Goal: Task Accomplishment & Management: Manage account settings

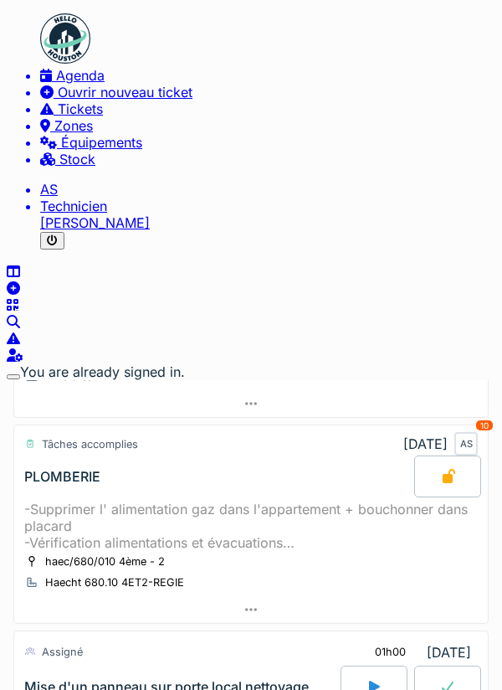
scroll to position [537, 0]
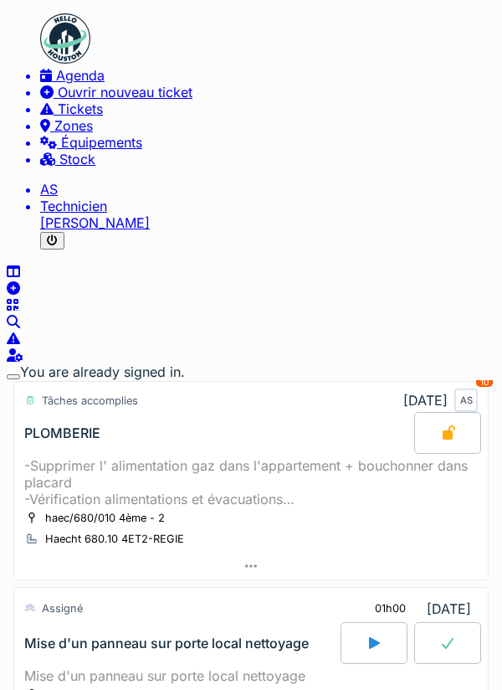
click at [383, 636] on icon at bounding box center [374, 642] width 17 height 13
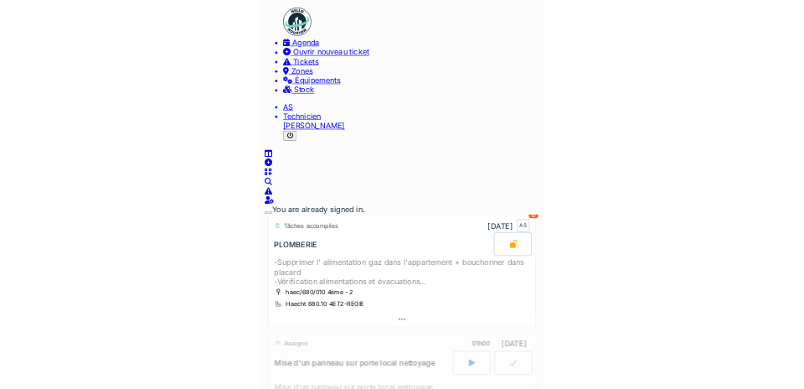
scroll to position [642, 0]
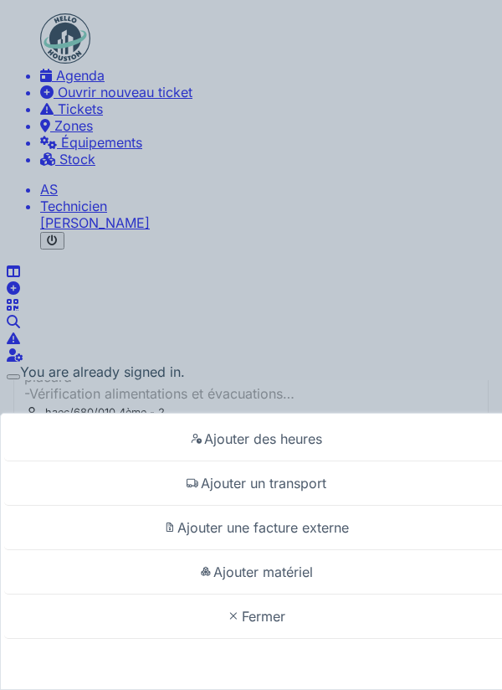
click at [319, 472] on div "Ajouter un transport" at bounding box center [255, 483] width 502 height 44
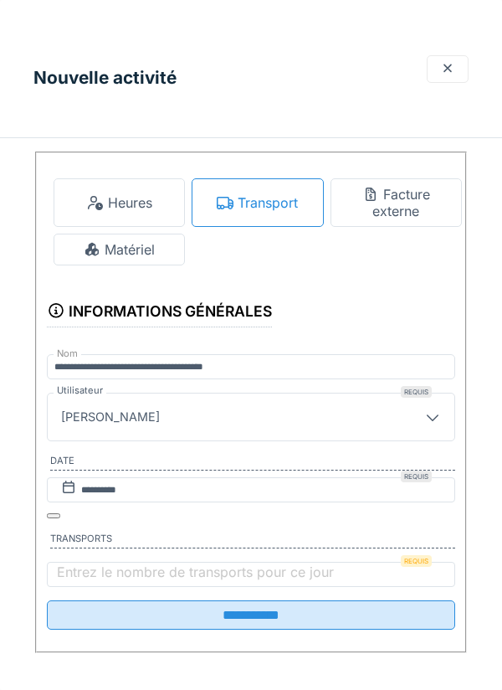
click at [193, 564] on label "Entrez le nombre de transports pour ce jour" at bounding box center [196, 572] width 284 height 17
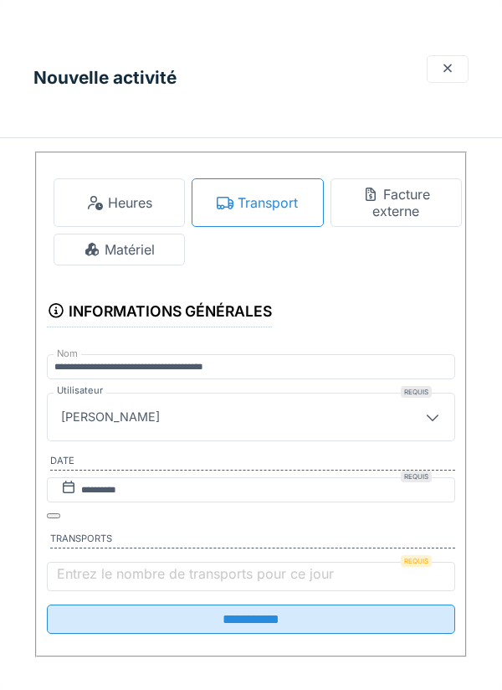
click at [193, 562] on input "Entrez le nombre de transports pour ce jour" at bounding box center [251, 576] width 409 height 29
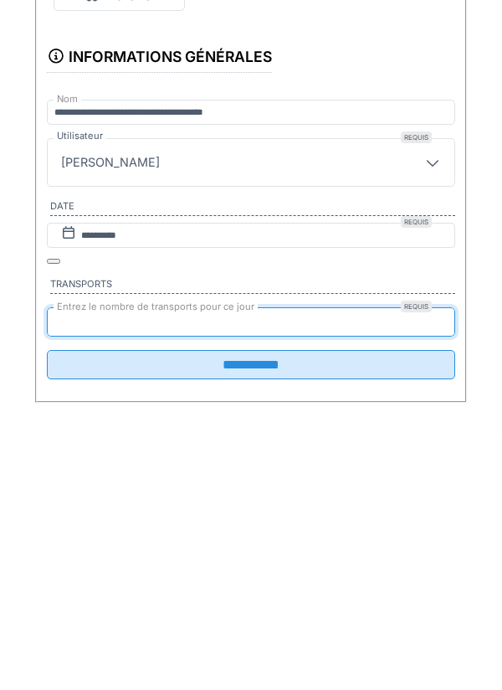
type input "*"
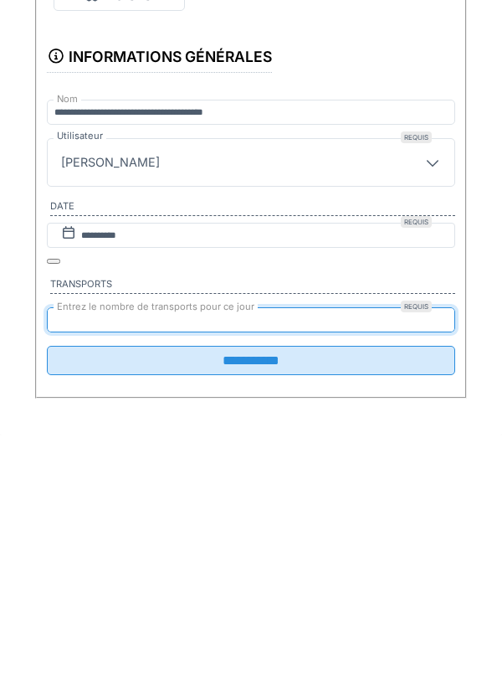
click at [249, 600] on input "**********" at bounding box center [251, 614] width 409 height 29
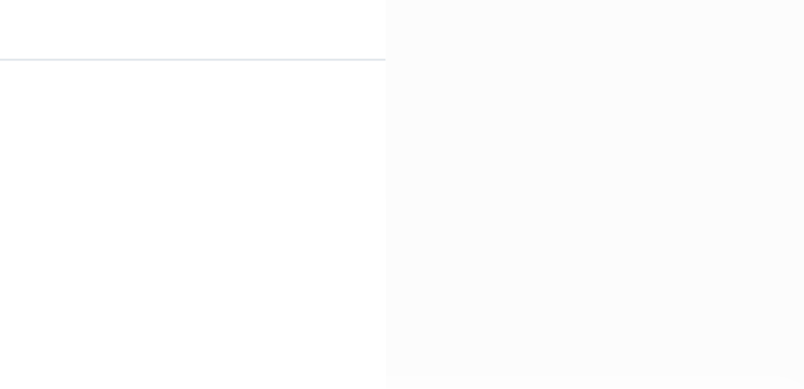
scroll to position [10, 0]
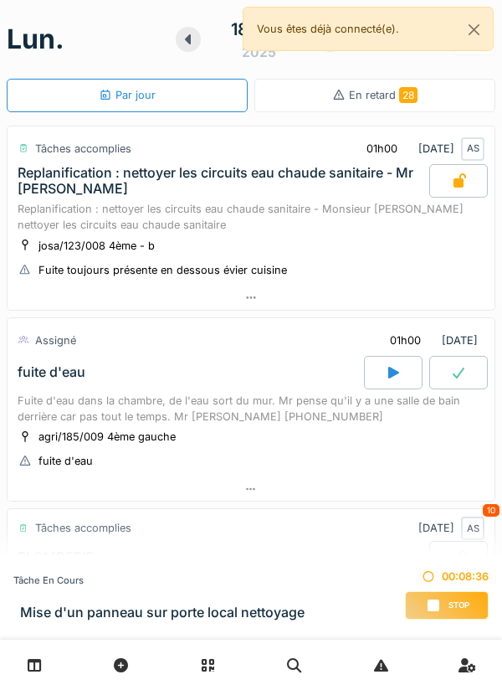
click at [458, 607] on span "Stop" at bounding box center [459, 606] width 21 height 12
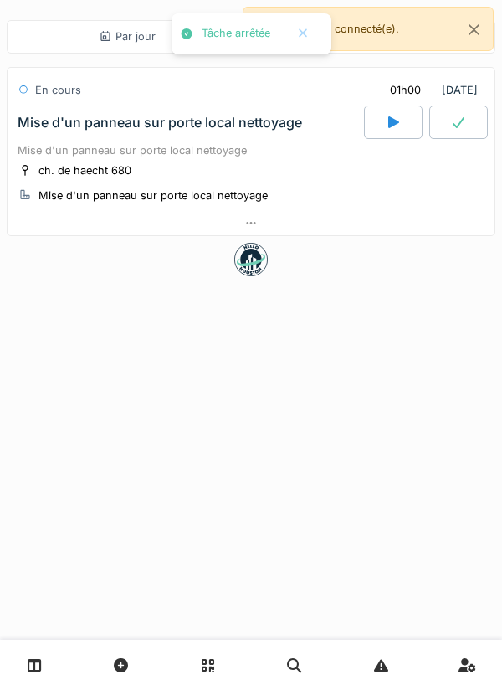
click at [338, 219] on div at bounding box center [251, 223] width 487 height 24
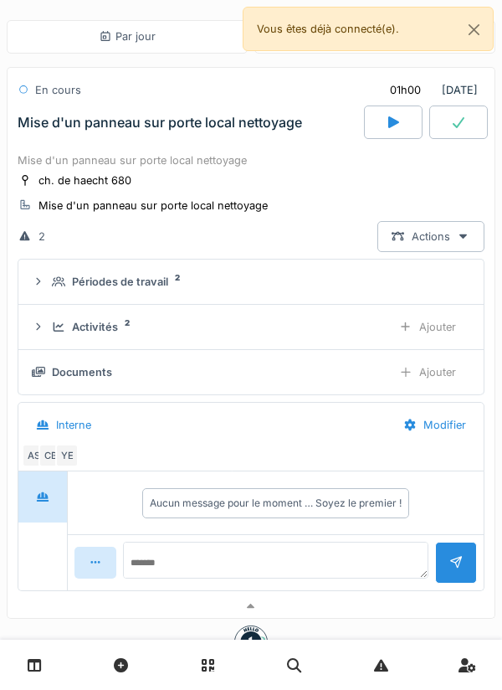
click at [340, 319] on div "Activités 2" at bounding box center [215, 327] width 327 height 16
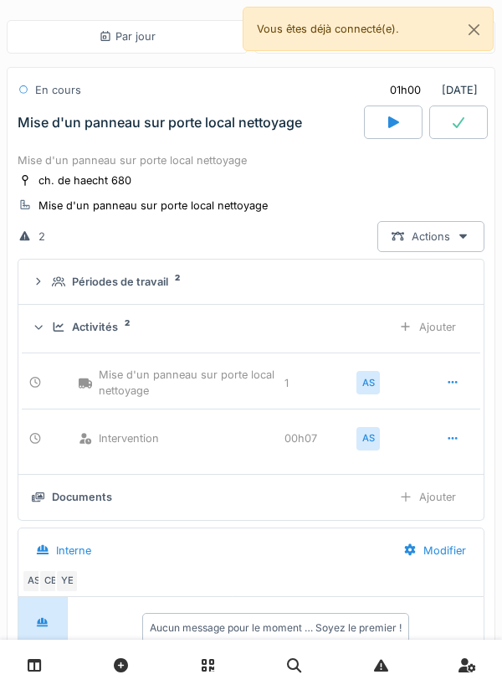
click at [451, 436] on icon at bounding box center [452, 438] width 13 height 11
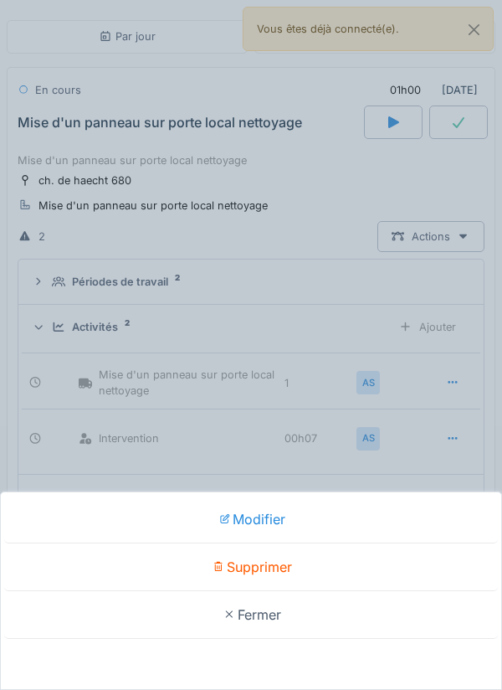
click at [281, 511] on div "Modifier" at bounding box center [251, 520] width 494 height 48
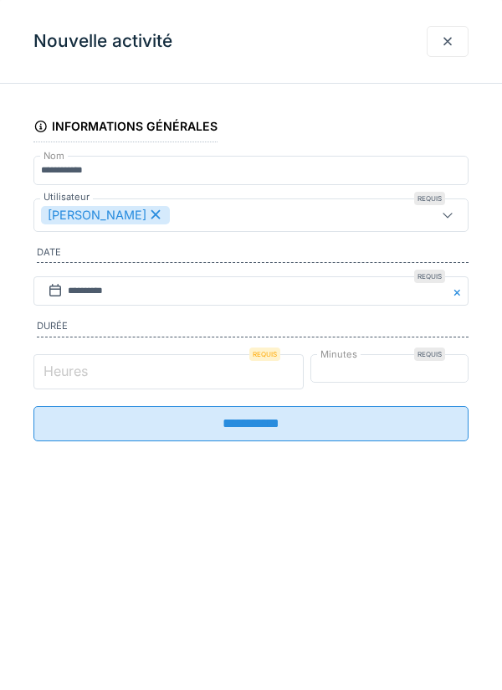
click at [242, 374] on input "*" at bounding box center [168, 371] width 271 height 35
click at [414, 369] on input "*" at bounding box center [379, 371] width 182 height 35
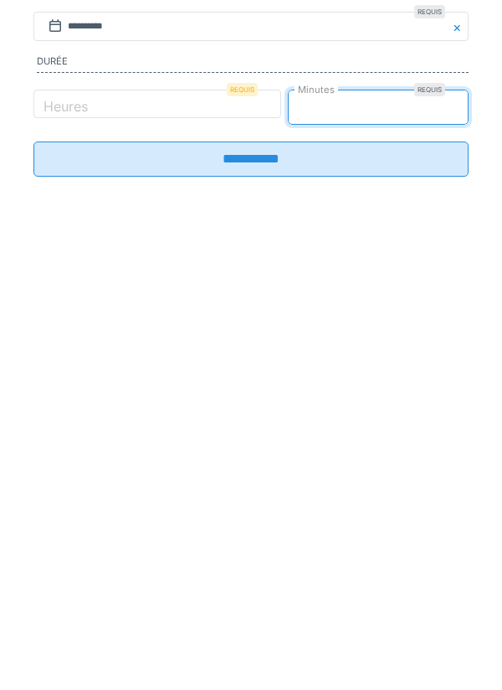
type input "**"
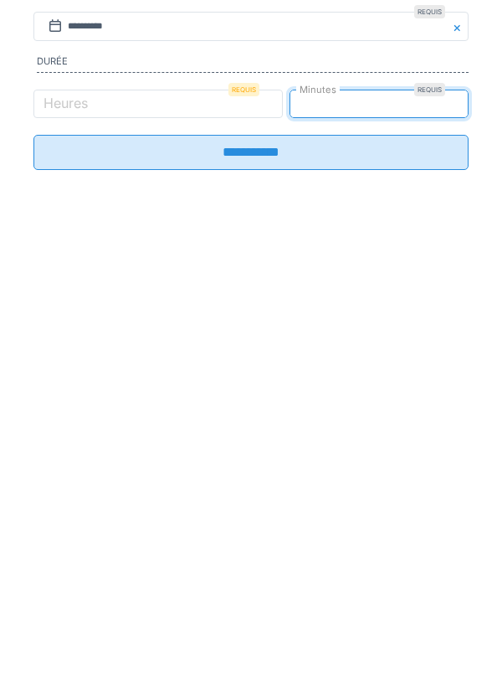
click at [384, 429] on input "**********" at bounding box center [250, 416] width 435 height 35
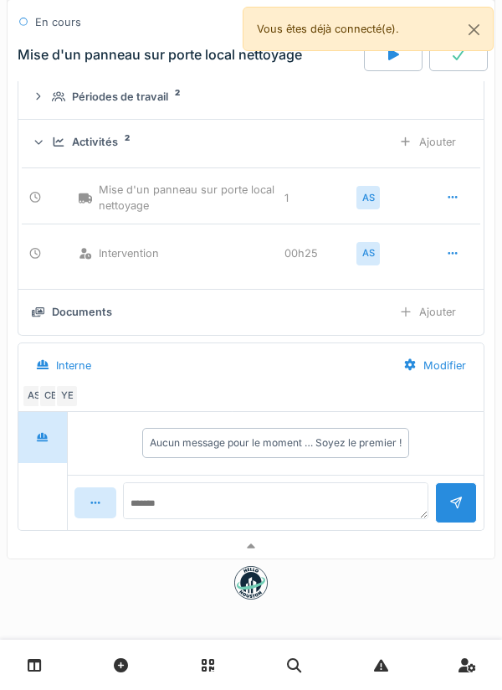
scroll to position [168, 0]
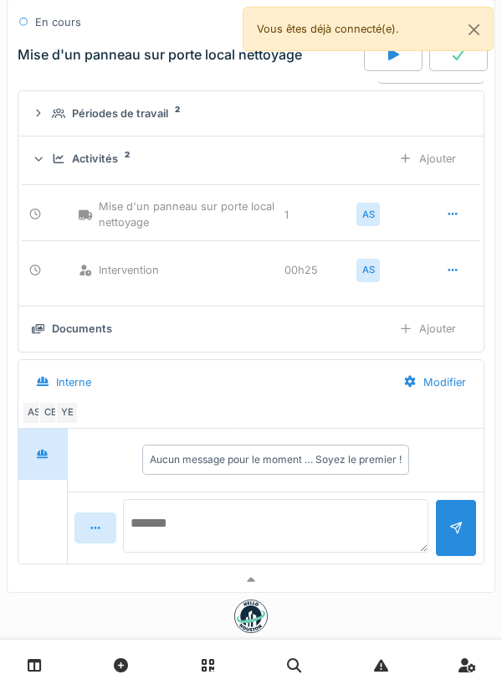
click at [326, 517] on textarea at bounding box center [276, 526] width 306 height 54
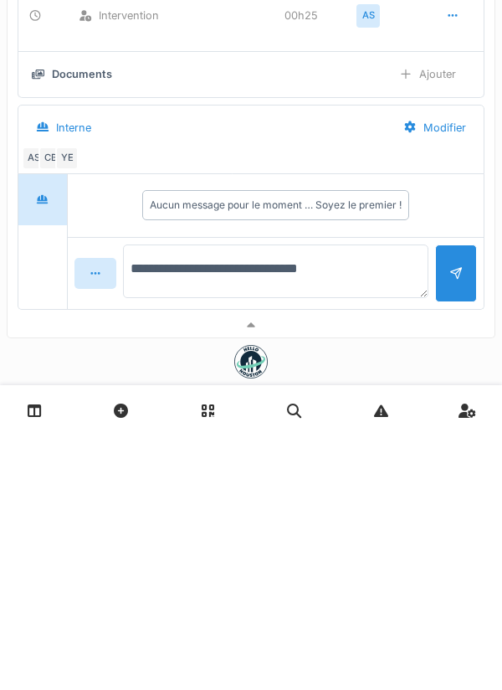
click at [158, 529] on textarea "**********" at bounding box center [276, 526] width 306 height 54
click at [379, 545] on textarea "**********" at bounding box center [276, 526] width 306 height 54
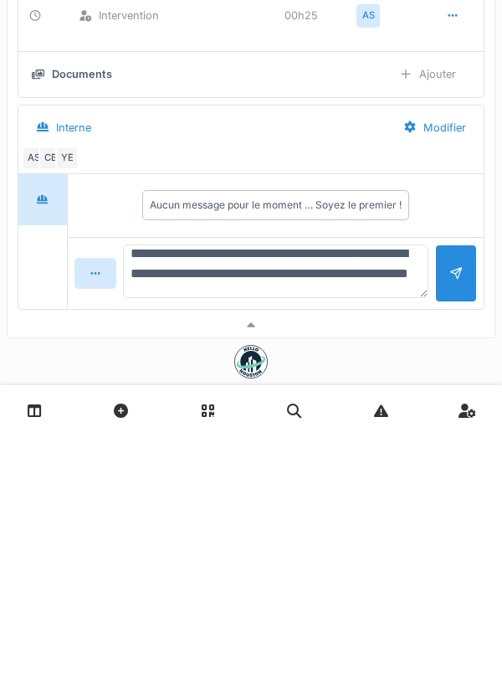
type textarea "**********"
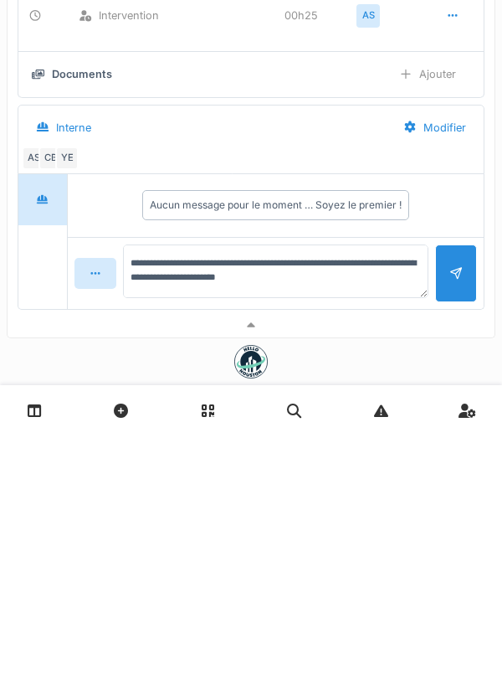
click at [473, 542] on div at bounding box center [456, 528] width 42 height 58
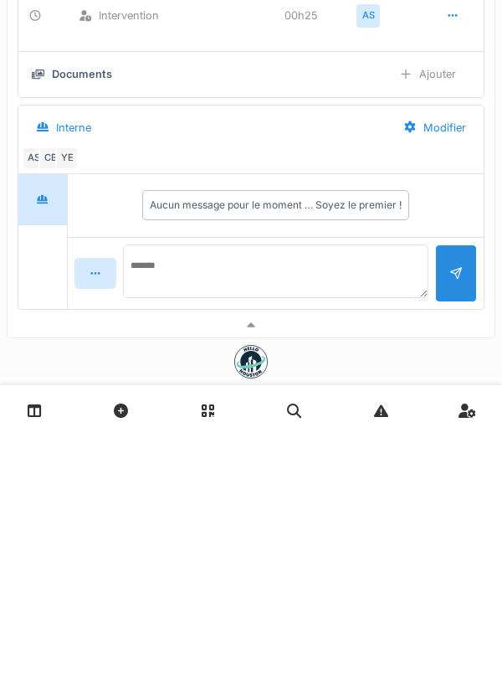
scroll to position [0, 0]
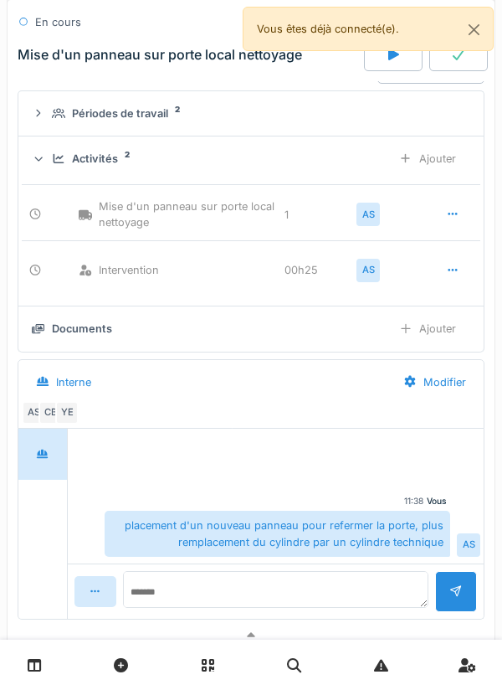
click at [437, 157] on div "Ajouter" at bounding box center [427, 158] width 85 height 31
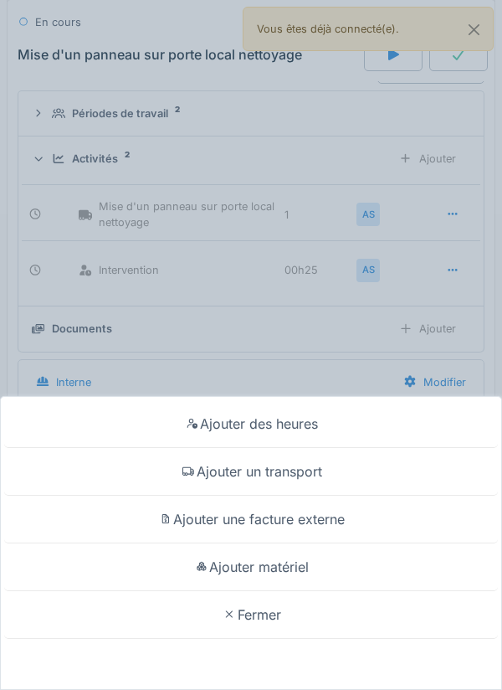
click at [220, 563] on div "Ajouter matériel" at bounding box center [251, 568] width 494 height 48
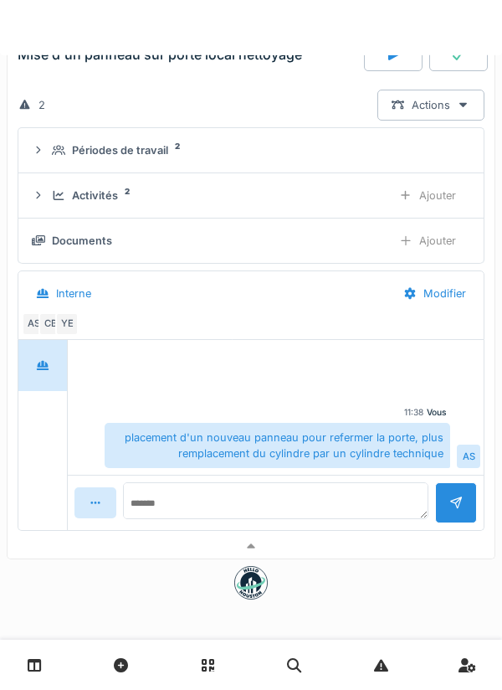
scroll to position [132, 0]
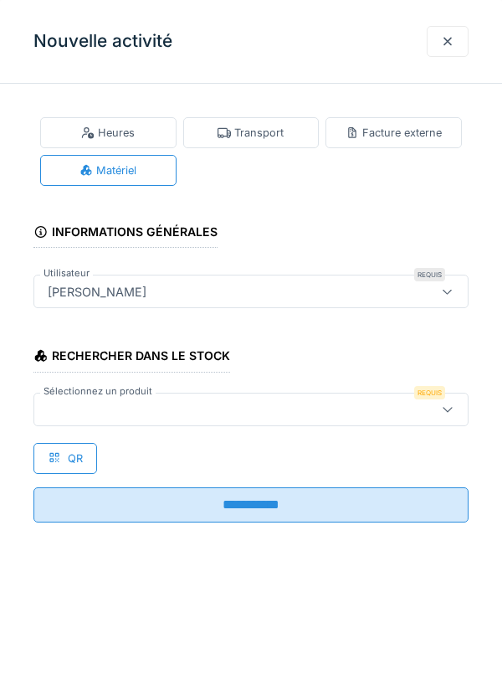
click at [344, 412] on div at bounding box center [223, 409] width 365 height 18
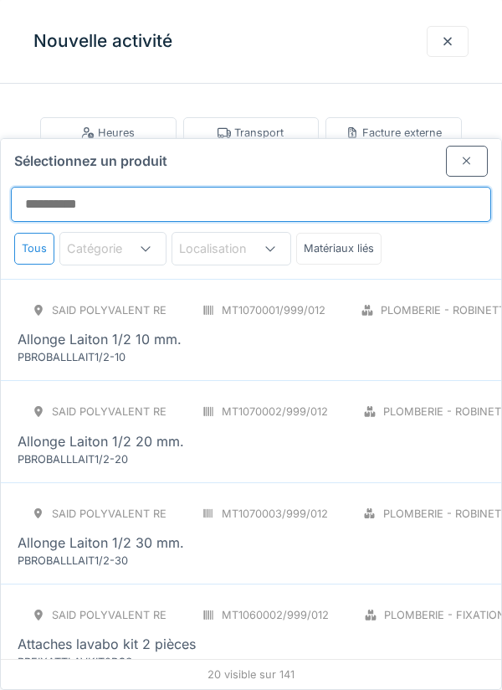
click at [59, 187] on input "Sélectionnez un produit" at bounding box center [251, 204] width 481 height 35
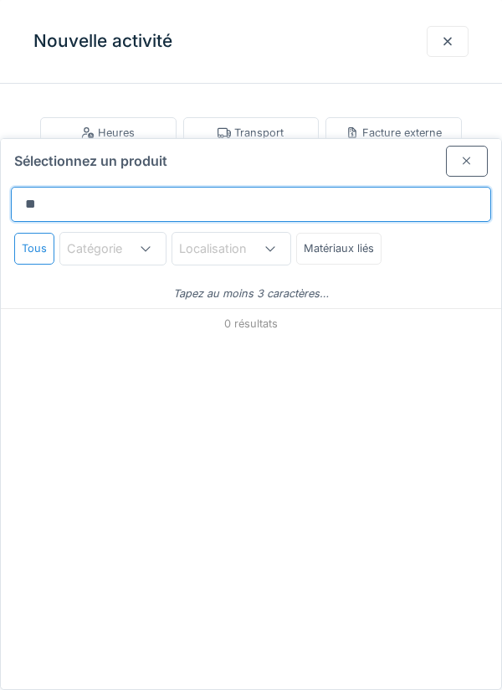
type input "*"
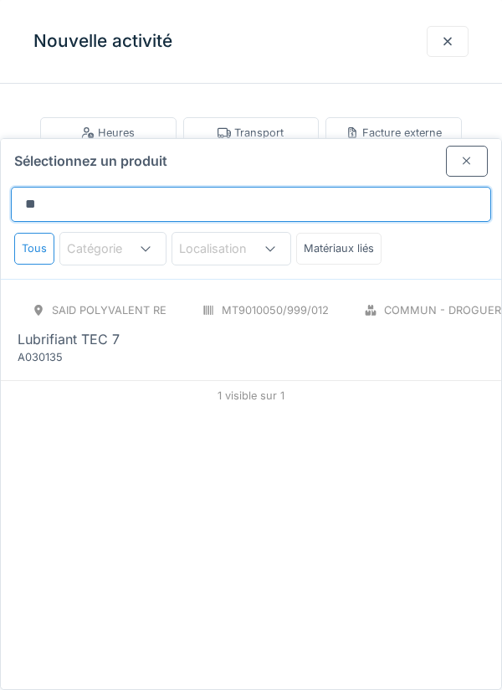
type input "*"
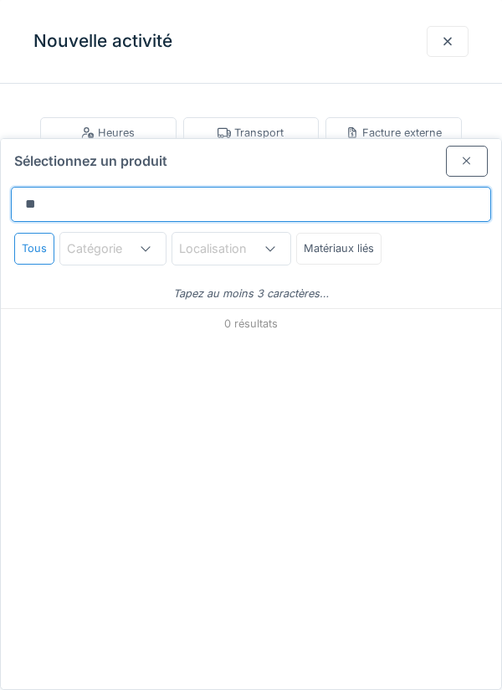
type input "*"
type input "***"
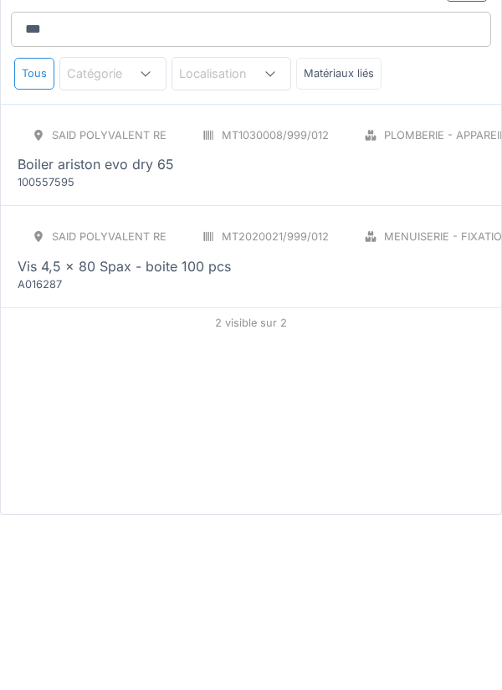
click at [399, 431] on div "Vis 4,5 x 80 Spax - boite 100 pcs" at bounding box center [311, 441] width 587 height 20
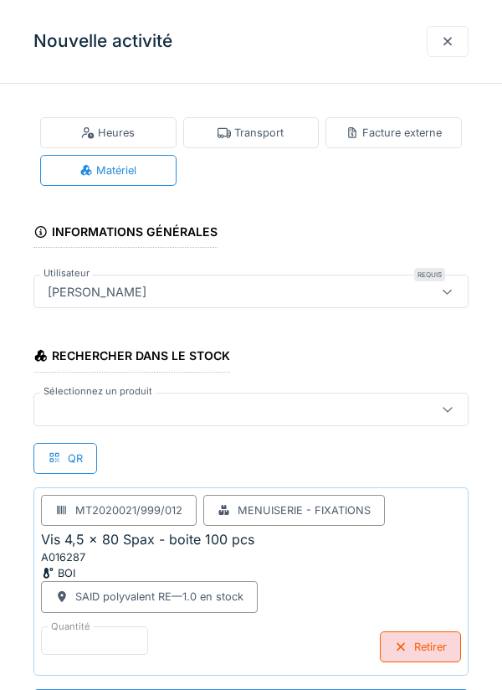
scroll to position [52, 0]
click at [117, 424] on div at bounding box center [250, 409] width 435 height 33
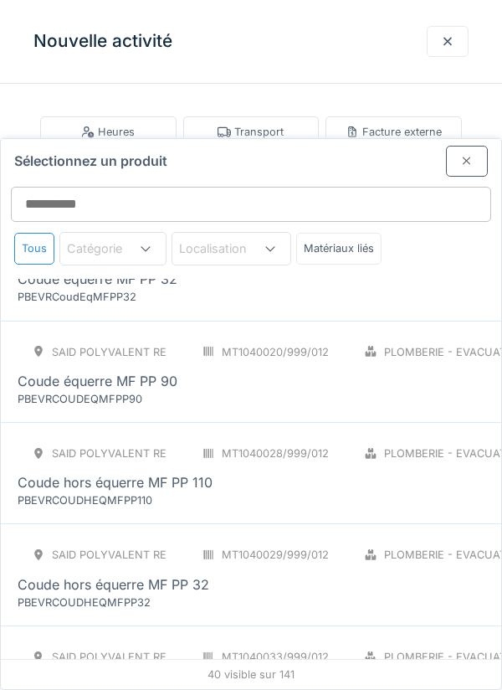
scroll to position [2307, 0]
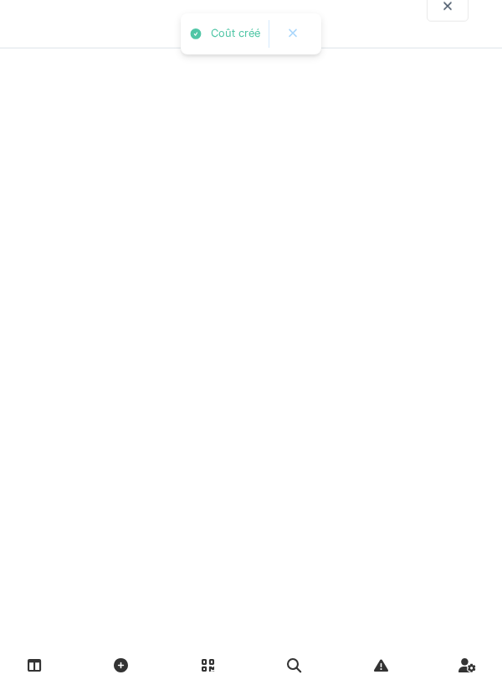
scroll to position [0, 0]
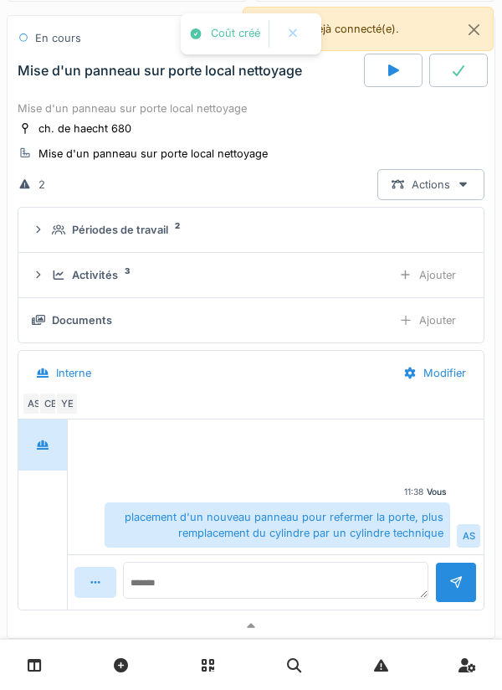
click at [312, 286] on div "Activités 3 Ajouter" at bounding box center [251, 275] width 439 height 31
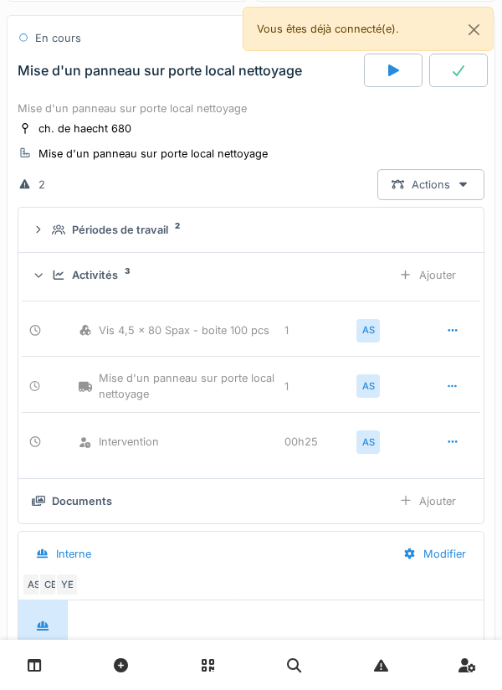
click at [446, 277] on div "Ajouter" at bounding box center [427, 275] width 85 height 31
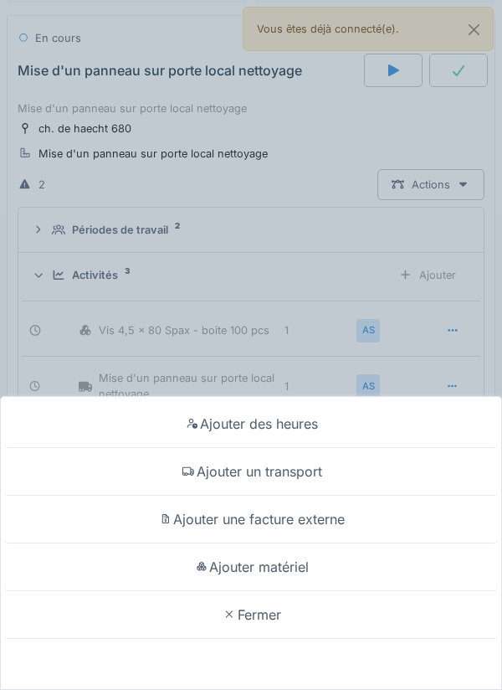
click at [280, 591] on div "Ajouter matériel" at bounding box center [251, 568] width 494 height 48
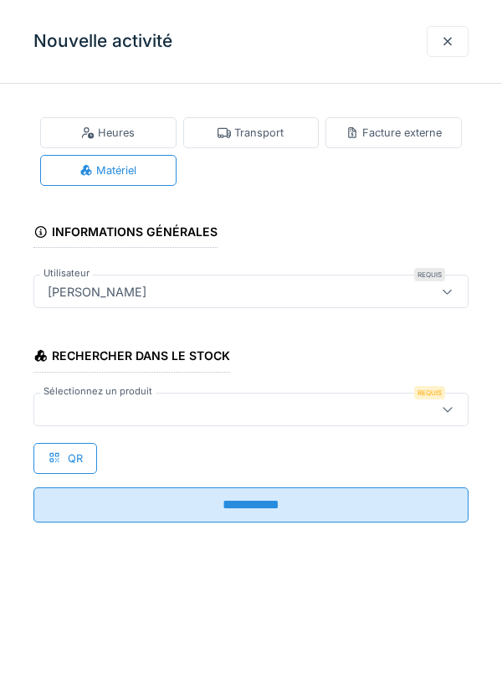
click at [357, 437] on div "Rechercher dans le stock Sélectionnez un produit Requis QR" at bounding box center [250, 401] width 435 height 143
click at [363, 420] on div at bounding box center [250, 409] width 435 height 33
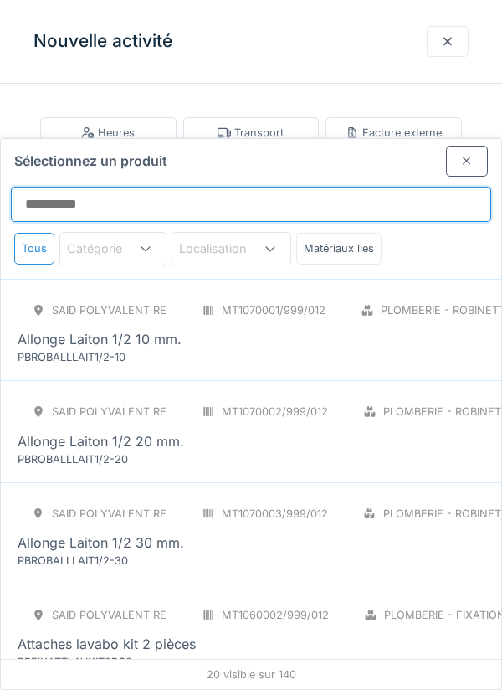
click at [308, 187] on input "Sélectionnez un produit" at bounding box center [251, 204] width 481 height 35
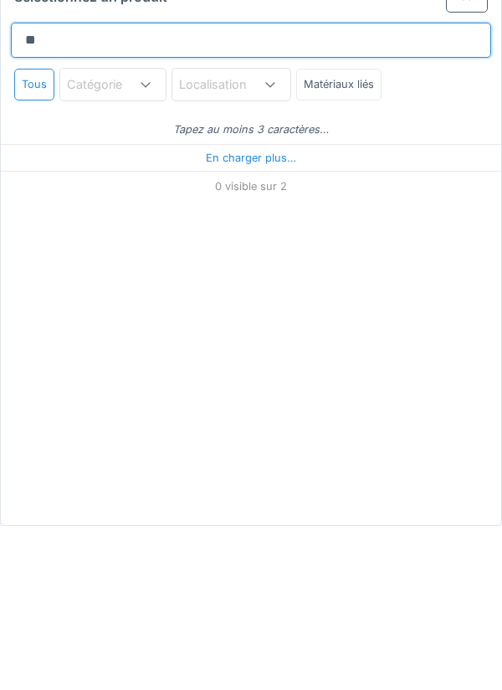
type input "*"
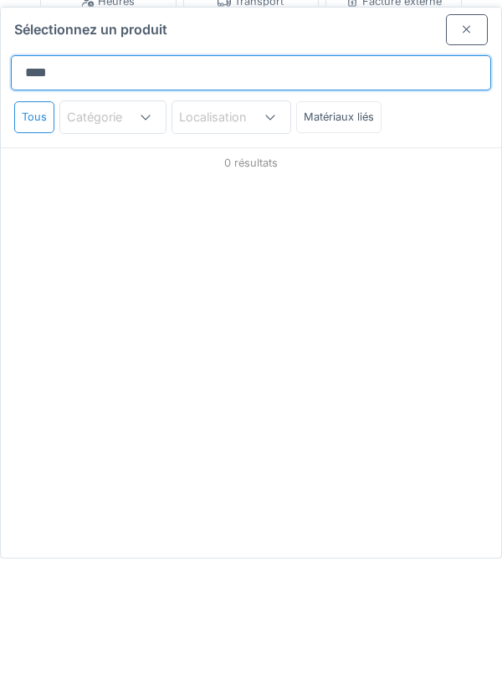
type input "********"
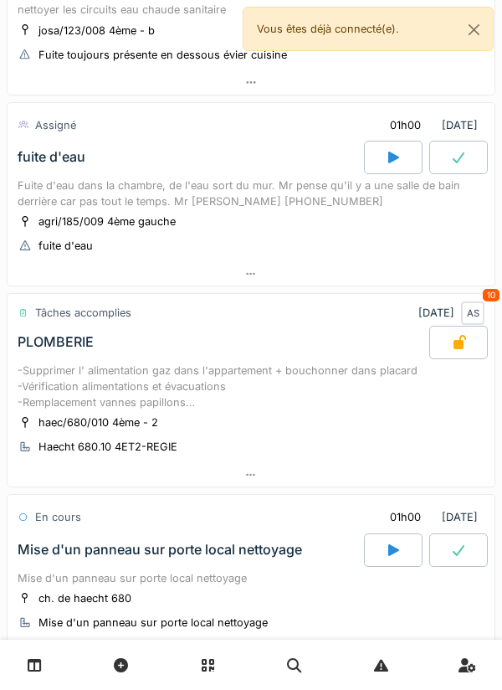
scroll to position [217, 0]
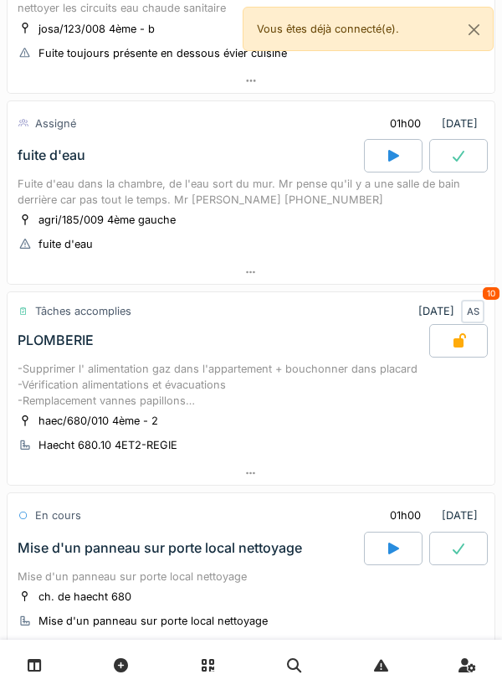
click at [386, 153] on icon at bounding box center [393, 155] width 17 height 13
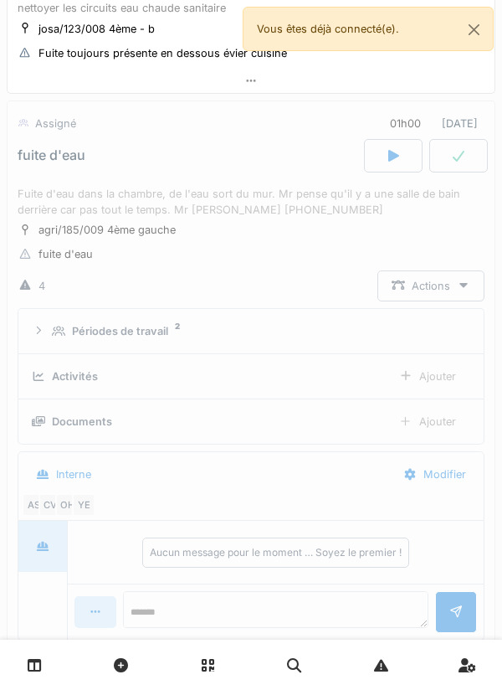
scroll to position [250, 0]
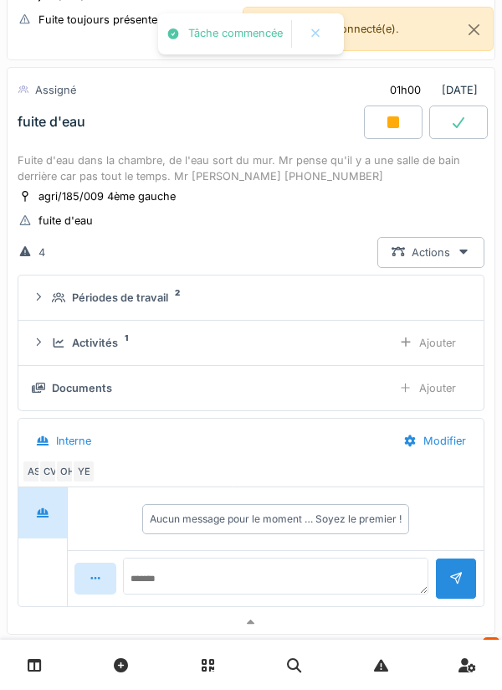
click at [64, 472] on div "OH" at bounding box center [66, 471] width 23 height 23
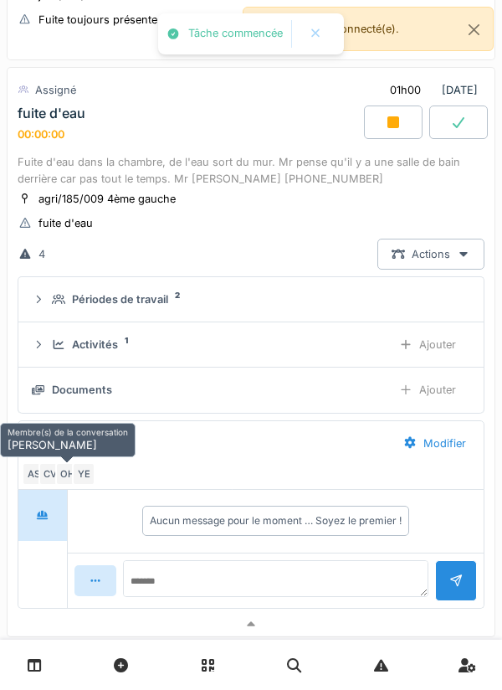
click at [54, 463] on div "CV" at bounding box center [50, 473] width 23 height 23
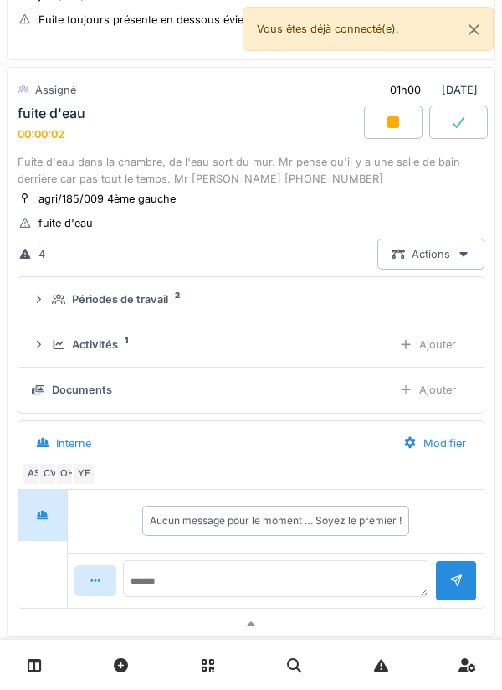
click at [444, 348] on div "Ajouter" at bounding box center [427, 344] width 85 height 31
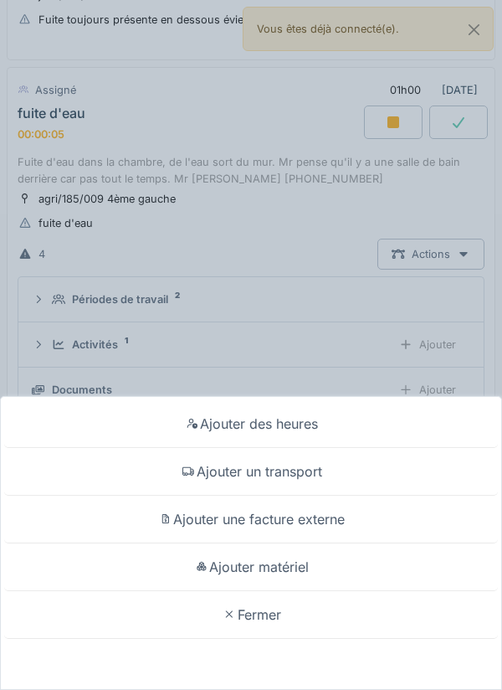
click at [315, 472] on div "Ajouter un transport" at bounding box center [251, 472] width 494 height 48
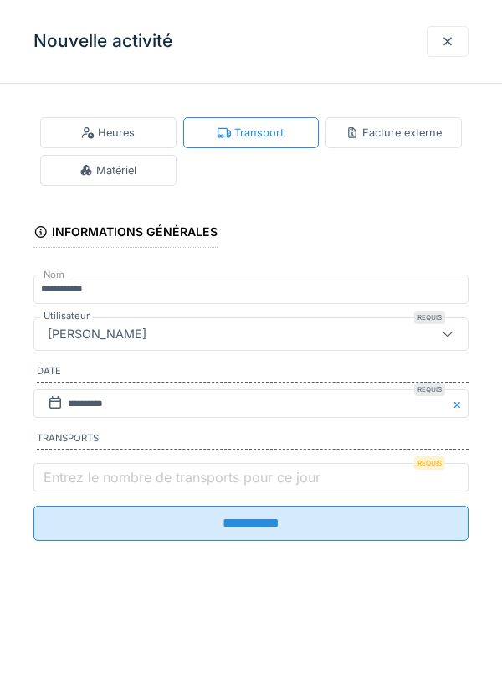
click at [213, 474] on label "Entrez le nombre de transports pour ce jour" at bounding box center [182, 477] width 284 height 20
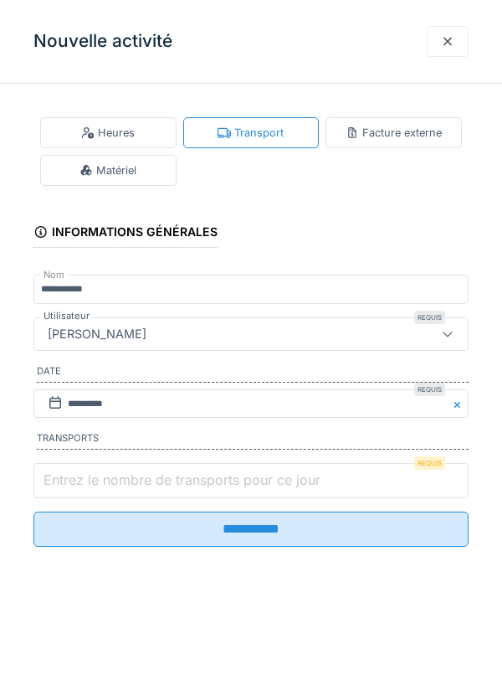
click at [213, 474] on input "Entrez le nombre de transports pour ce jour" at bounding box center [250, 480] width 435 height 35
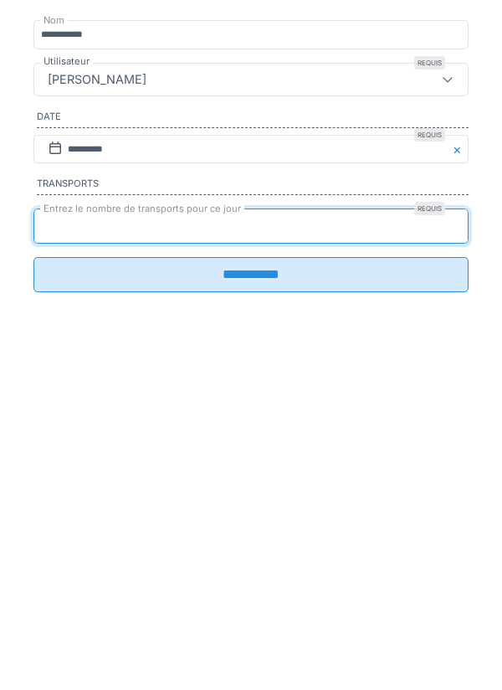
type input "*"
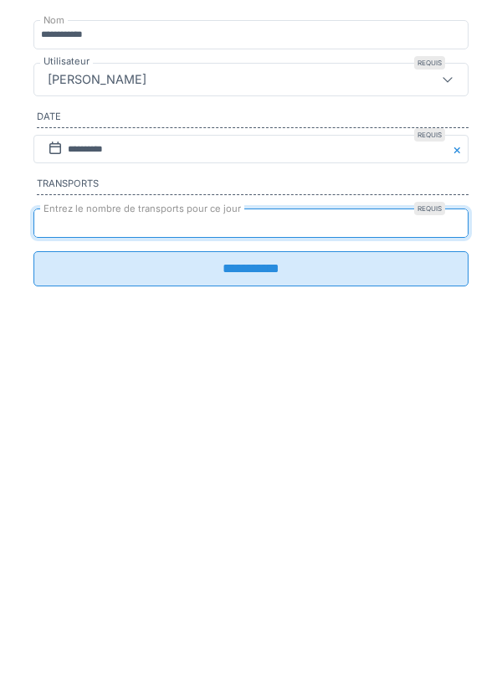
click at [261, 521] on input "**********" at bounding box center [250, 523] width 435 height 35
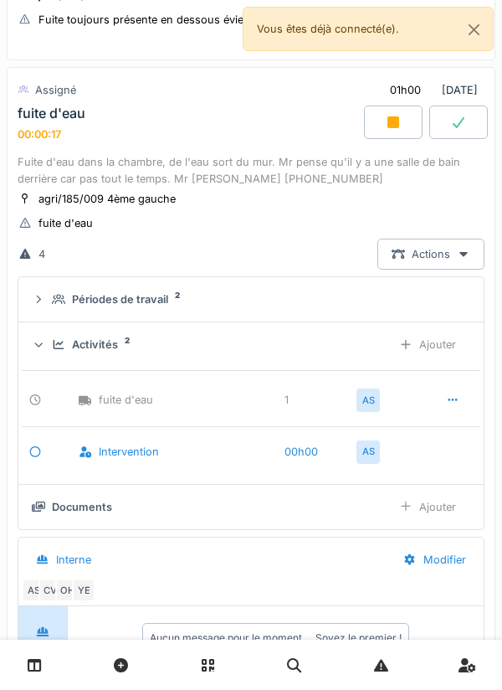
click at [387, 679] on link at bounding box center [381, 665] width 43 height 39
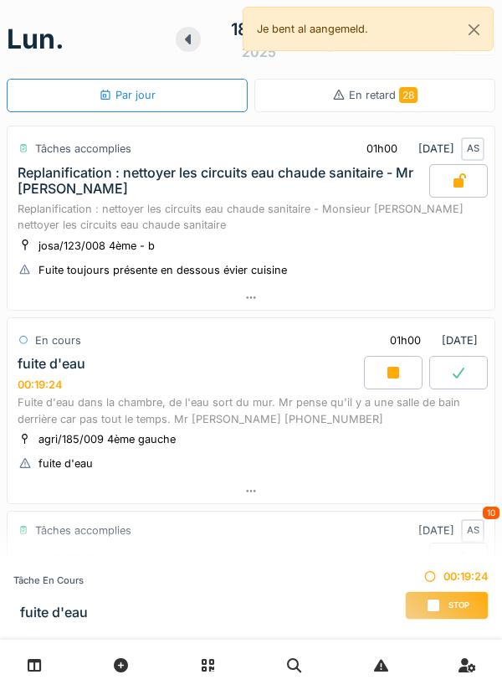
click at [458, 592] on div "Stop" at bounding box center [447, 605] width 84 height 28
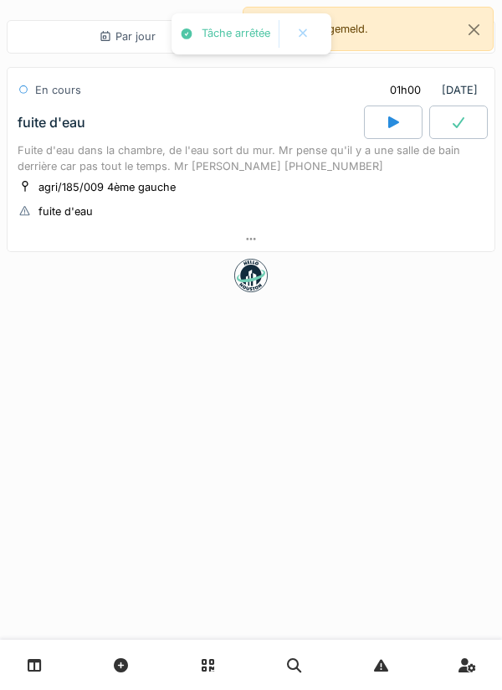
click at [304, 215] on div "agri/185/009 4ème gauche fuite d'eau" at bounding box center [251, 199] width 467 height 42
click at [316, 236] on div at bounding box center [251, 239] width 487 height 24
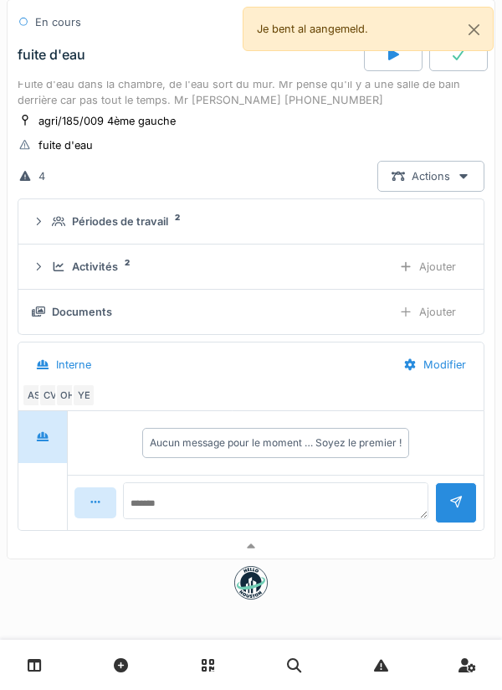
scroll to position [75, 0]
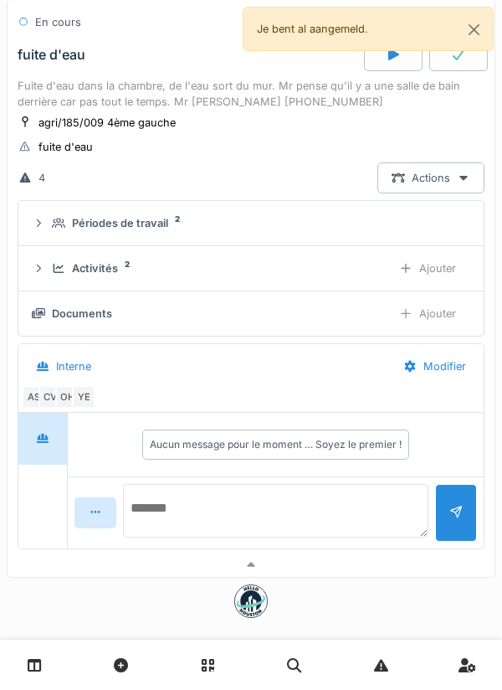
click at [281, 509] on textarea at bounding box center [276, 511] width 306 height 54
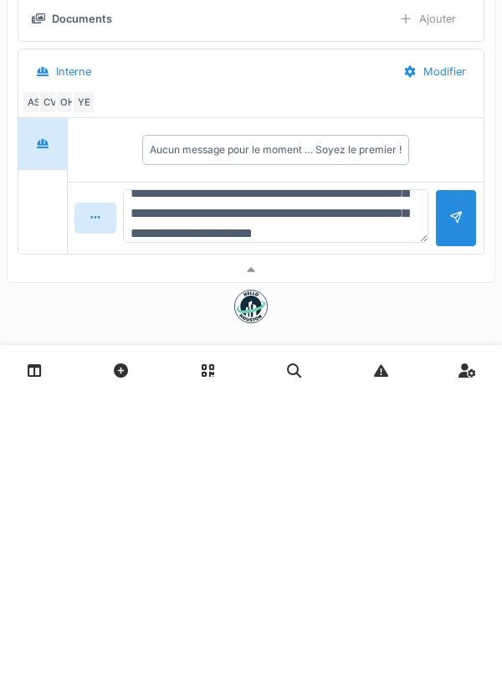
scroll to position [60, 0]
type textarea "**********"
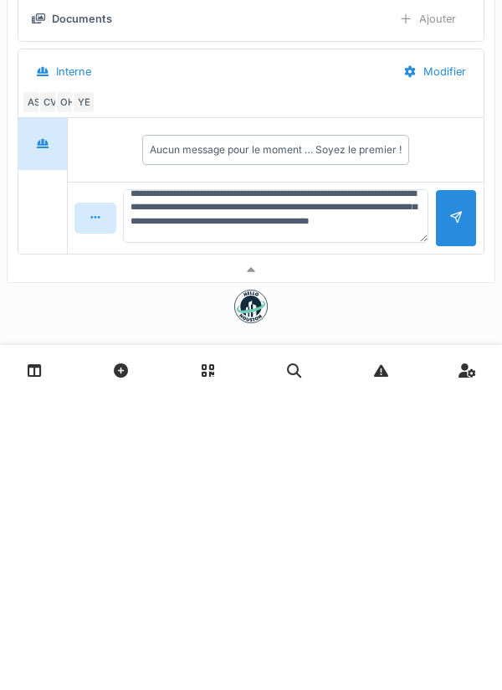
click at [449, 510] on div at bounding box center [456, 513] width 42 height 58
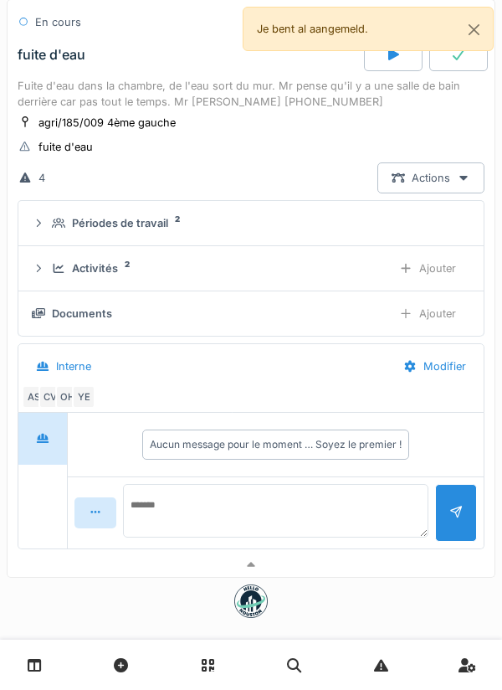
scroll to position [0, 0]
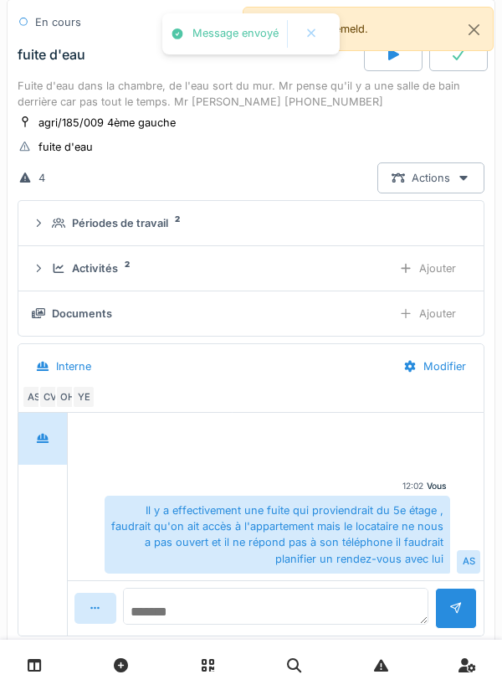
click at [327, 602] on textarea at bounding box center [276, 606] width 306 height 37
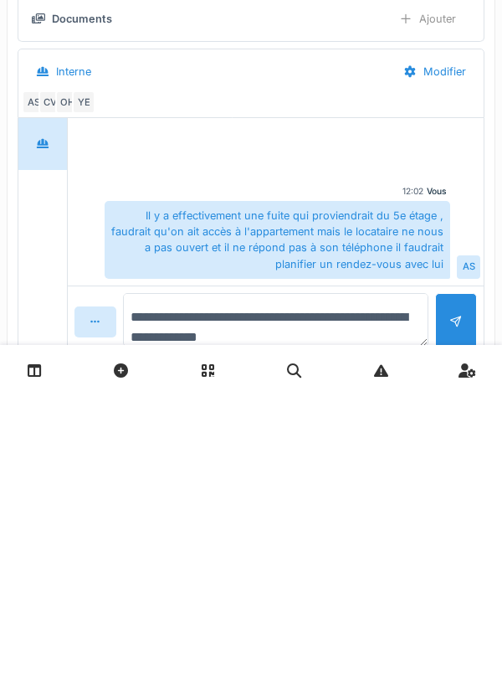
type textarea "**********"
click at [454, 616] on div at bounding box center [456, 617] width 13 height 16
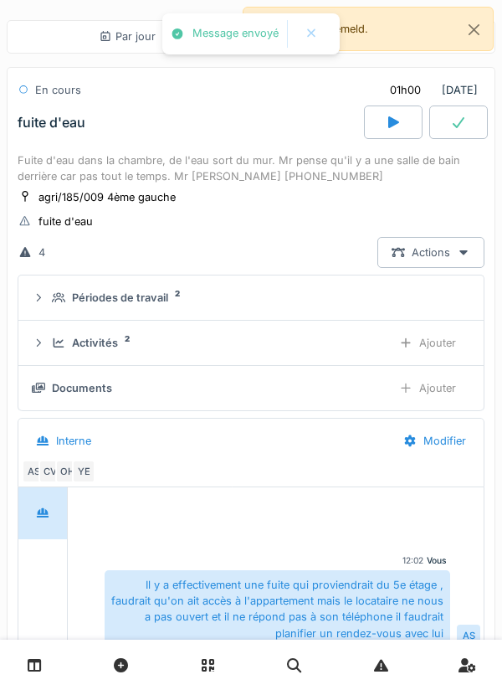
click at [317, 384] on div "Documents" at bounding box center [205, 388] width 347 height 16
click at [441, 400] on div "Ajouter" at bounding box center [427, 388] width 85 height 31
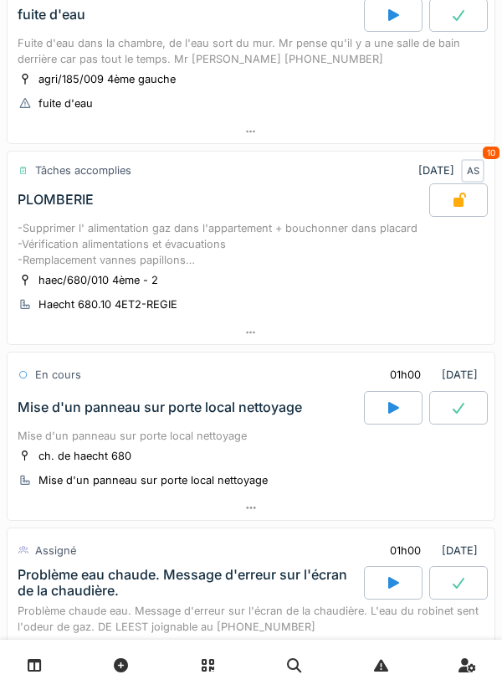
scroll to position [371, 0]
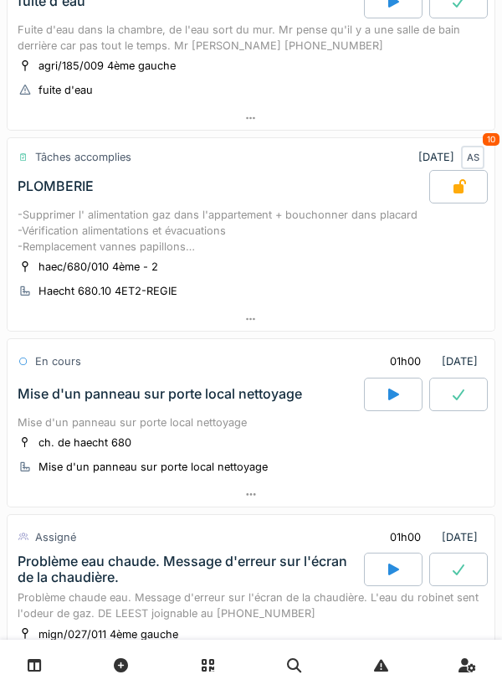
click at [311, 496] on div at bounding box center [251, 494] width 487 height 24
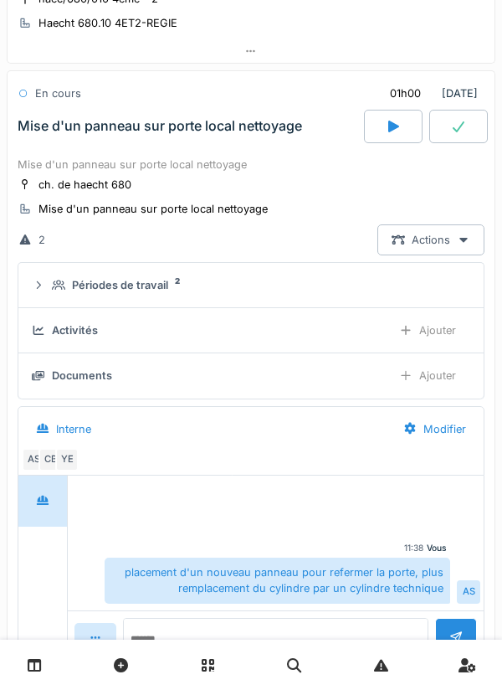
scroll to position [642, 0]
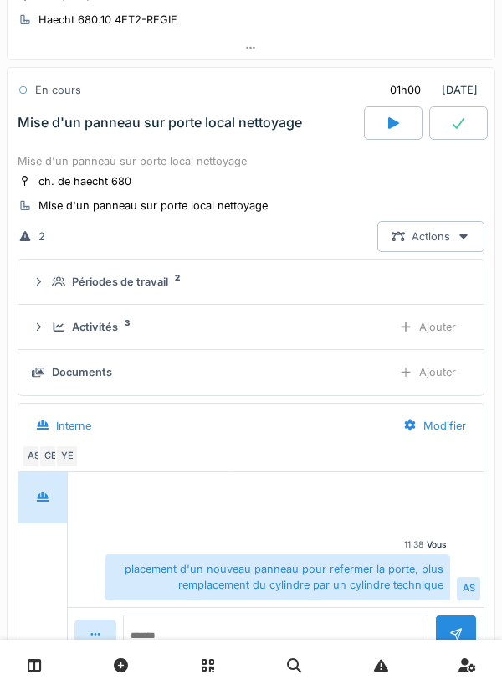
click at [371, 375] on div "Documents" at bounding box center [205, 372] width 347 height 16
click at [425, 373] on div "Ajouter" at bounding box center [427, 372] width 85 height 31
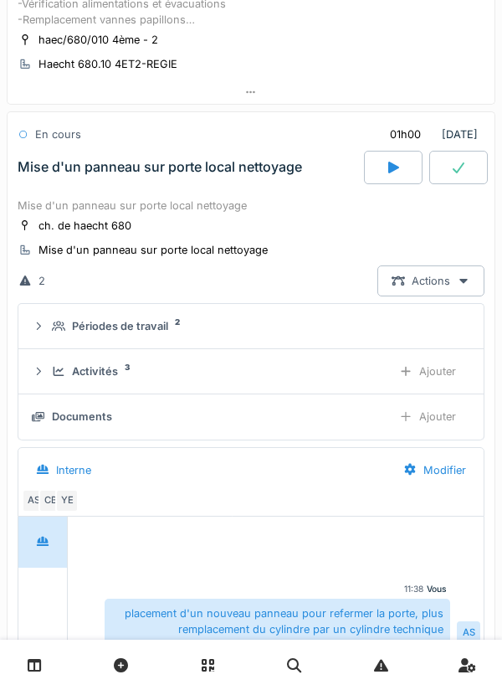
click at [436, 415] on div "Ajouter" at bounding box center [427, 416] width 85 height 31
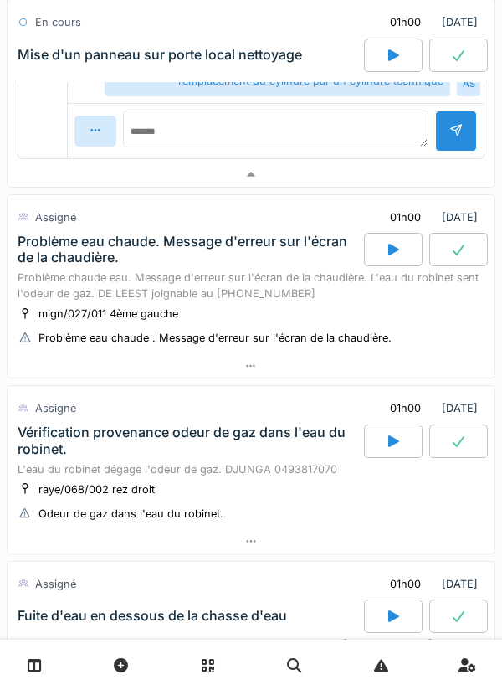
scroll to position [1121, 0]
